Goal: Find specific page/section: Find specific page/section

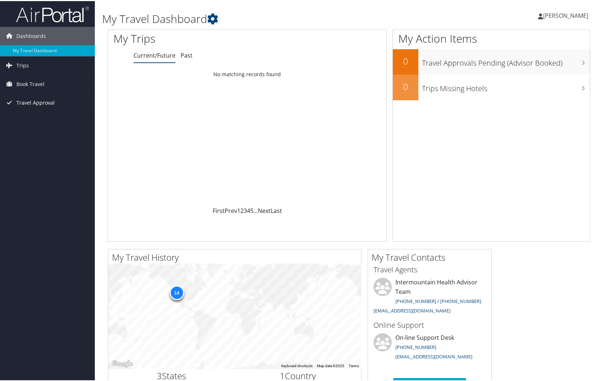
click at [38, 100] on span "Travel Approval" at bounding box center [35, 102] width 38 height 18
